Goal: Task Accomplishment & Management: Manage account settings

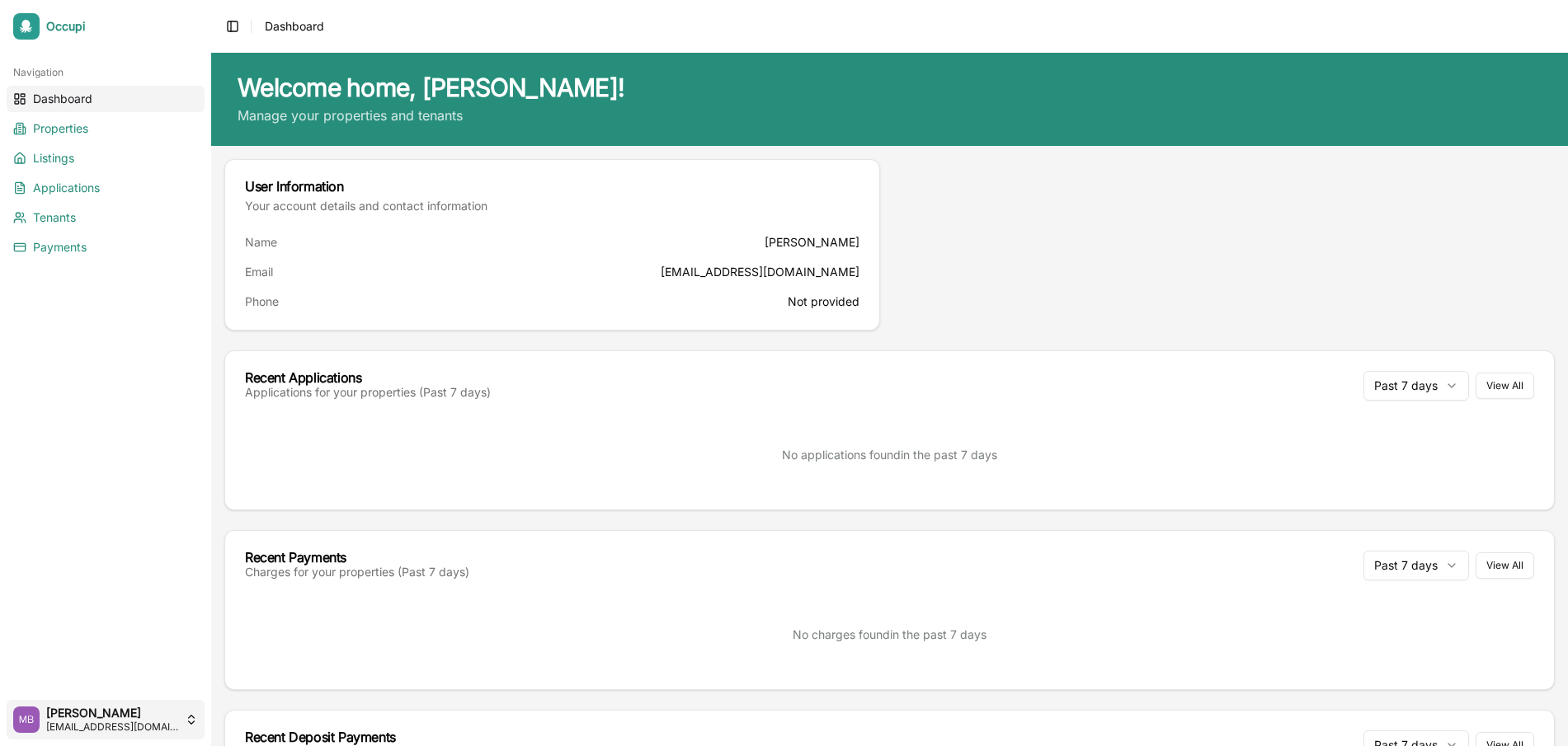
click at [106, 728] on html "Occupi Navigation Dashboard Properties Listings Applications Tenants Payments […" at bounding box center [784, 373] width 1568 height 746
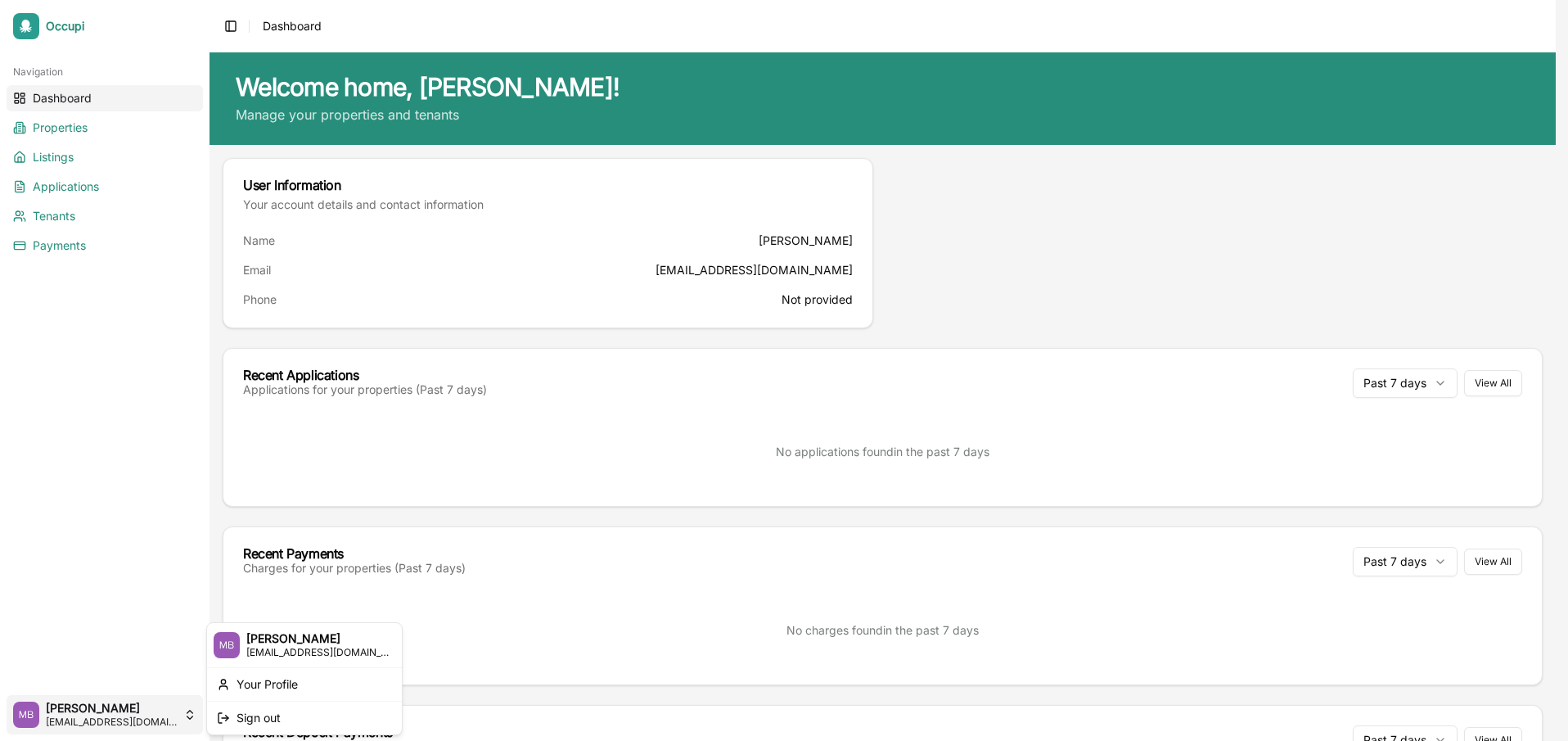
click at [107, 725] on html "Occupi Navigation Dashboard Properties Listings Applications Tenants Payments […" at bounding box center [784, 370] width 1568 height 741
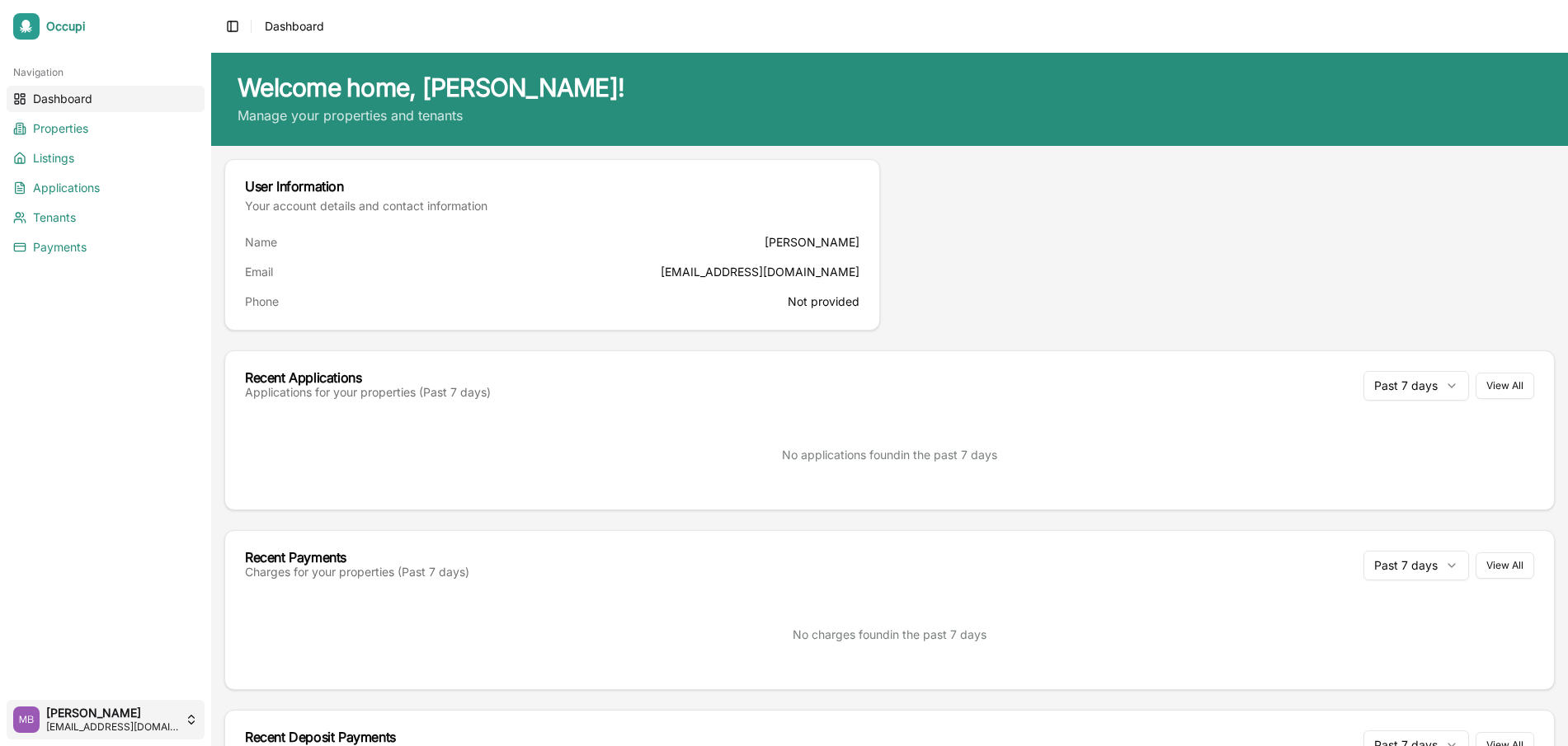
click at [109, 721] on html "Occupi Navigation Dashboard Properties Listings Applications Tenants Payments […" at bounding box center [784, 373] width 1568 height 746
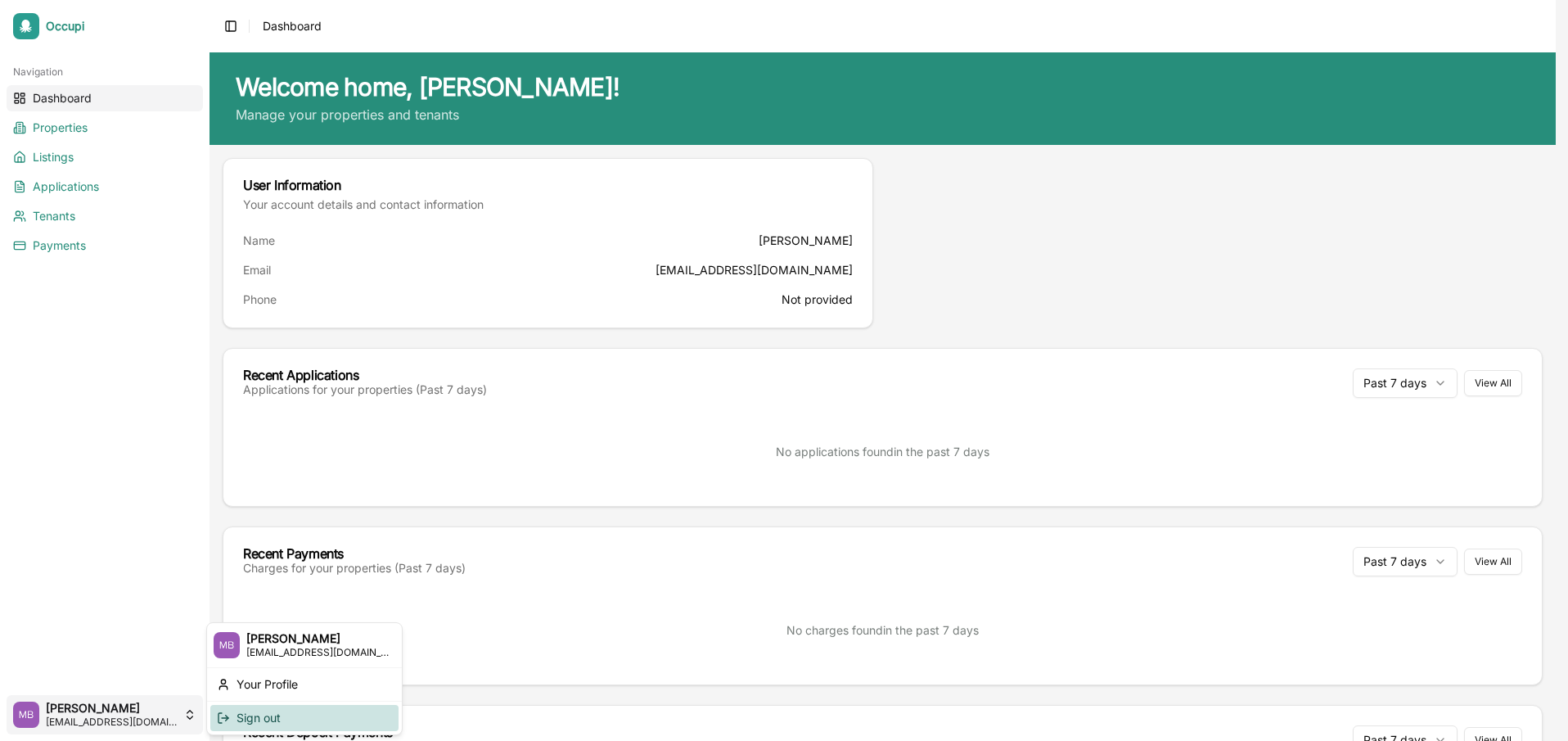
click at [281, 719] on div "Sign out" at bounding box center [304, 718] width 188 height 26
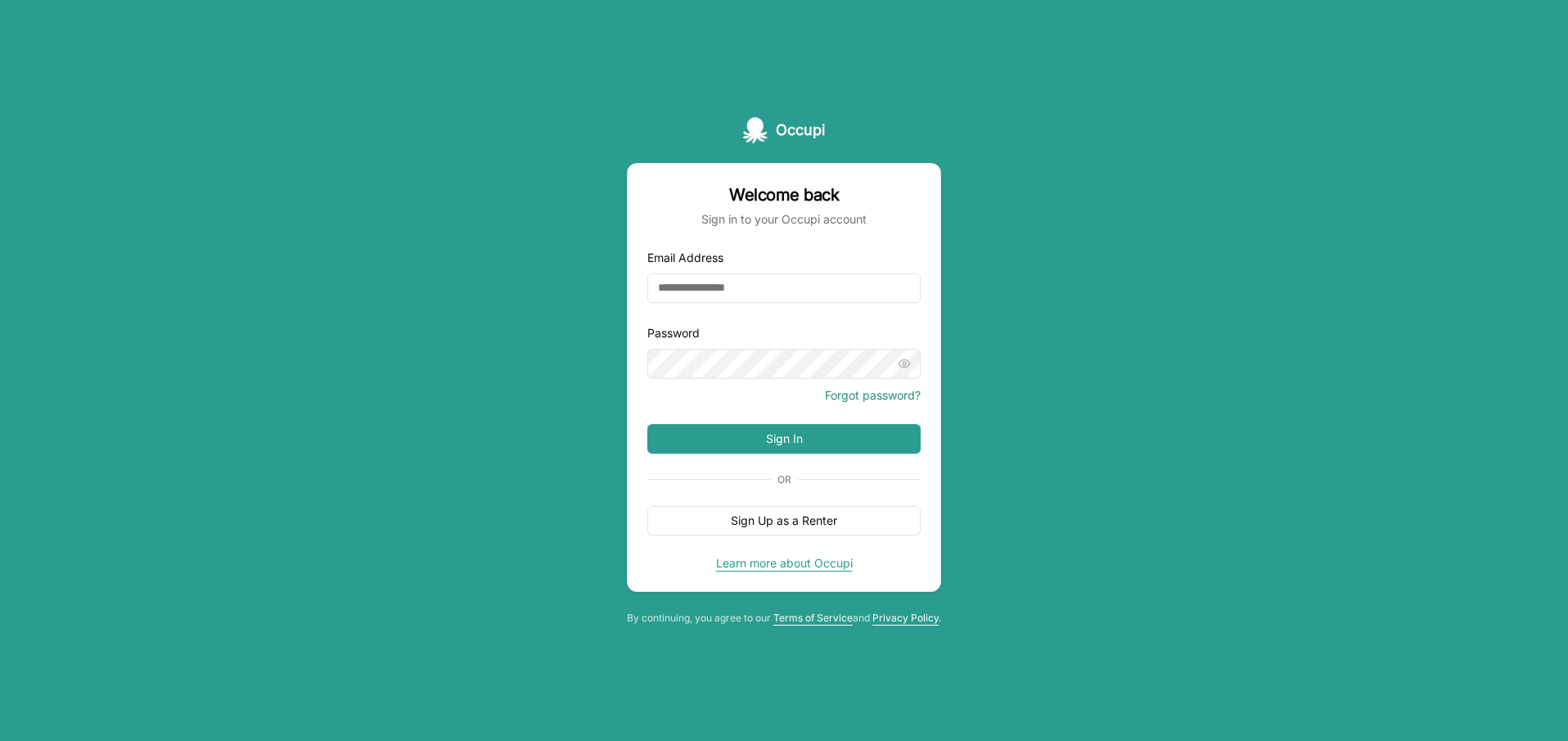
click at [484, 421] on div "Occupi Welcome back Sign in to your Occupi account Email Address Password Forgo…" at bounding box center [784, 370] width 1568 height 741
click at [695, 280] on input "Email Address" at bounding box center [784, 288] width 273 height 30
type input "**********"
click at [746, 440] on button "Sign In" at bounding box center [784, 439] width 273 height 30
